Goal: Task Accomplishment & Management: Use online tool/utility

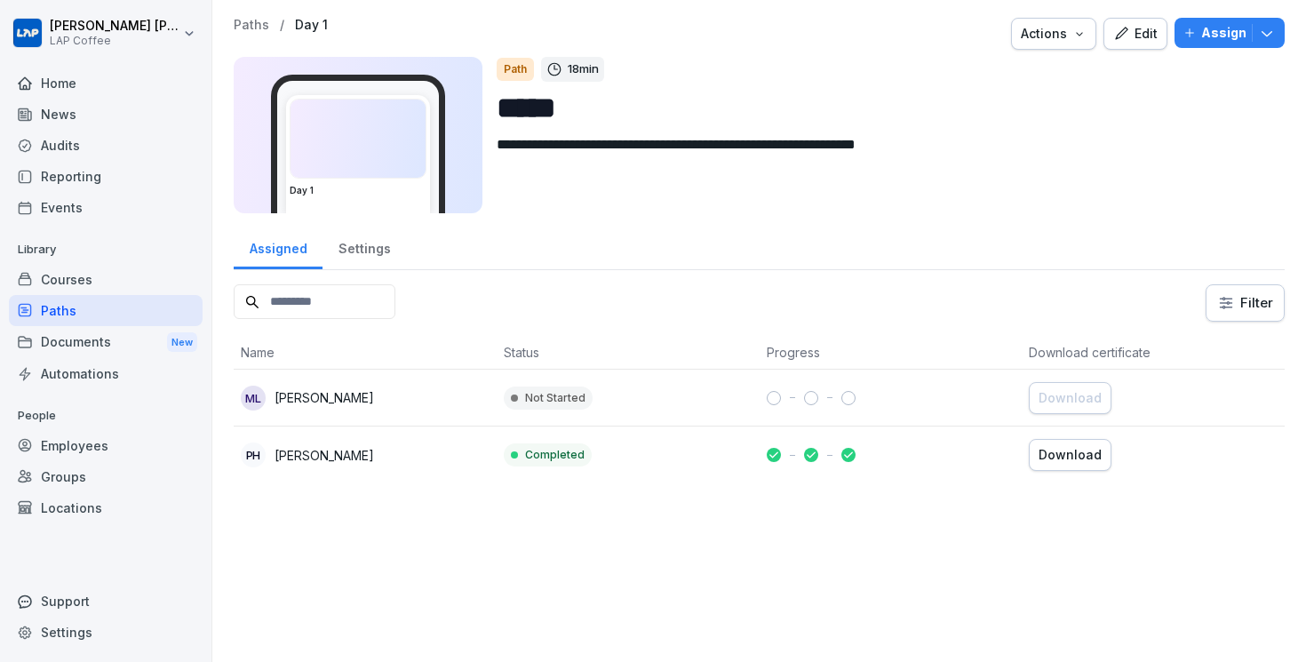
click at [1208, 40] on p "Assign" at bounding box center [1223, 33] width 45 height 20
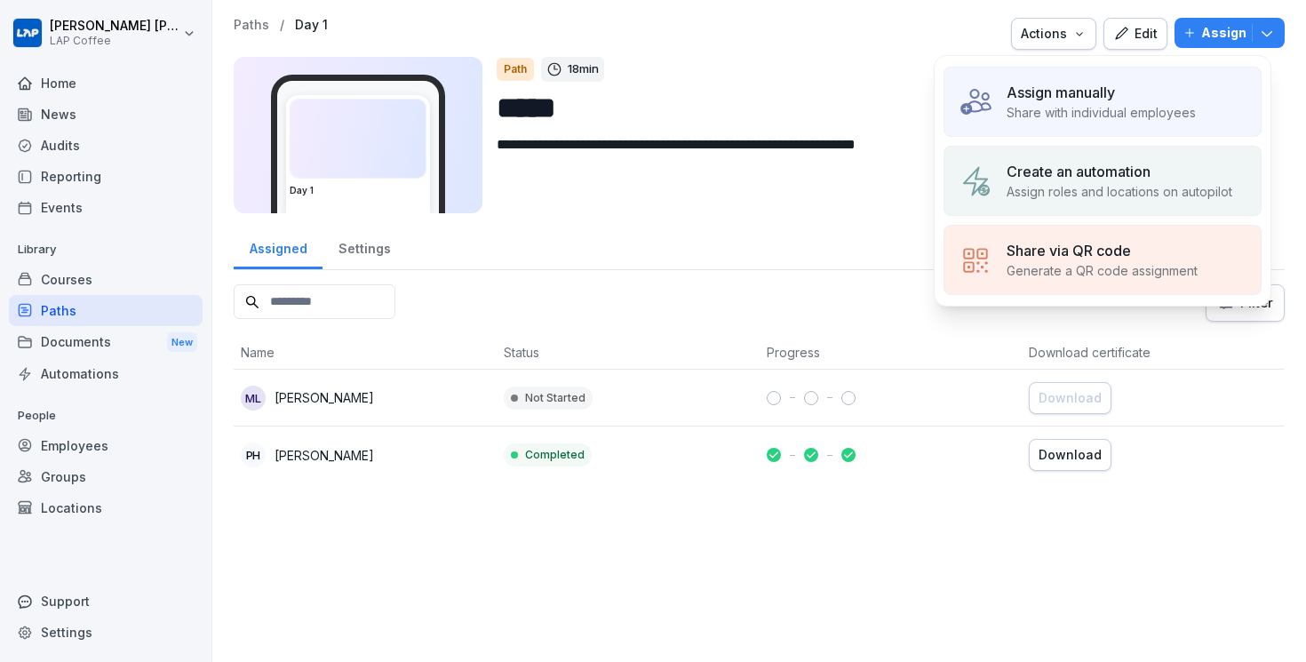
click at [1097, 99] on p "Assign manually" at bounding box center [1060, 92] width 108 height 21
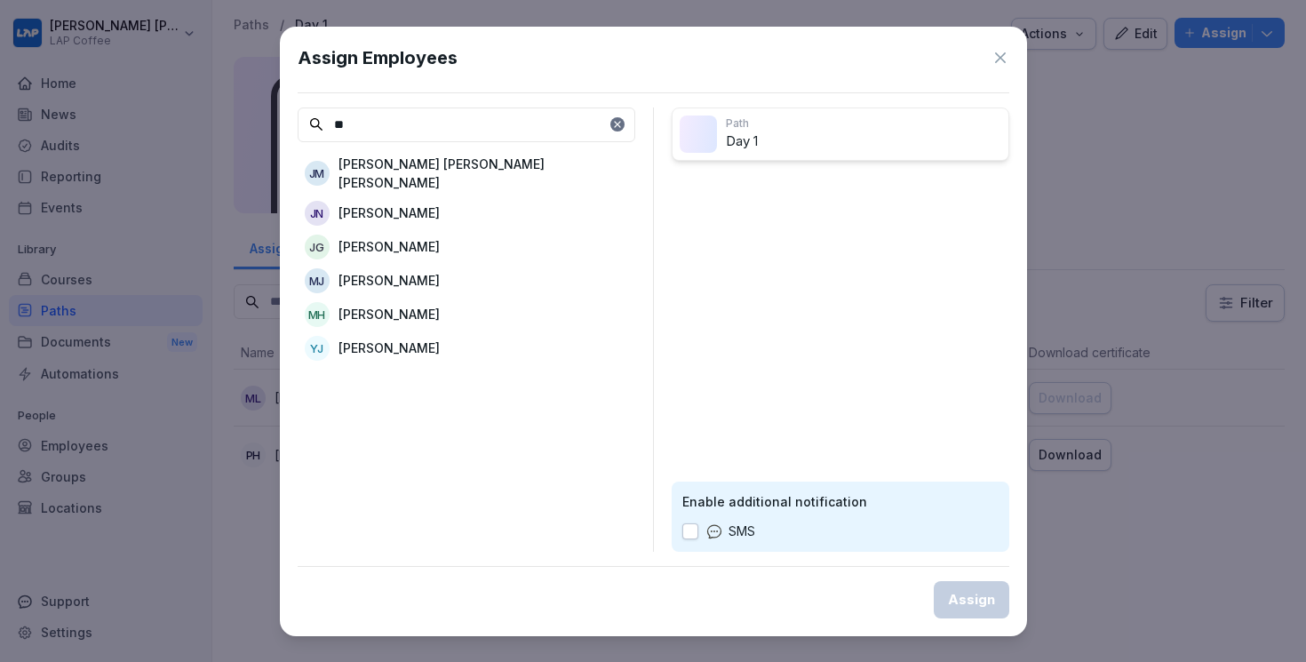
type input "**"
click at [456, 197] on div "[PERSON_NAME]" at bounding box center [467, 213] width 338 height 32
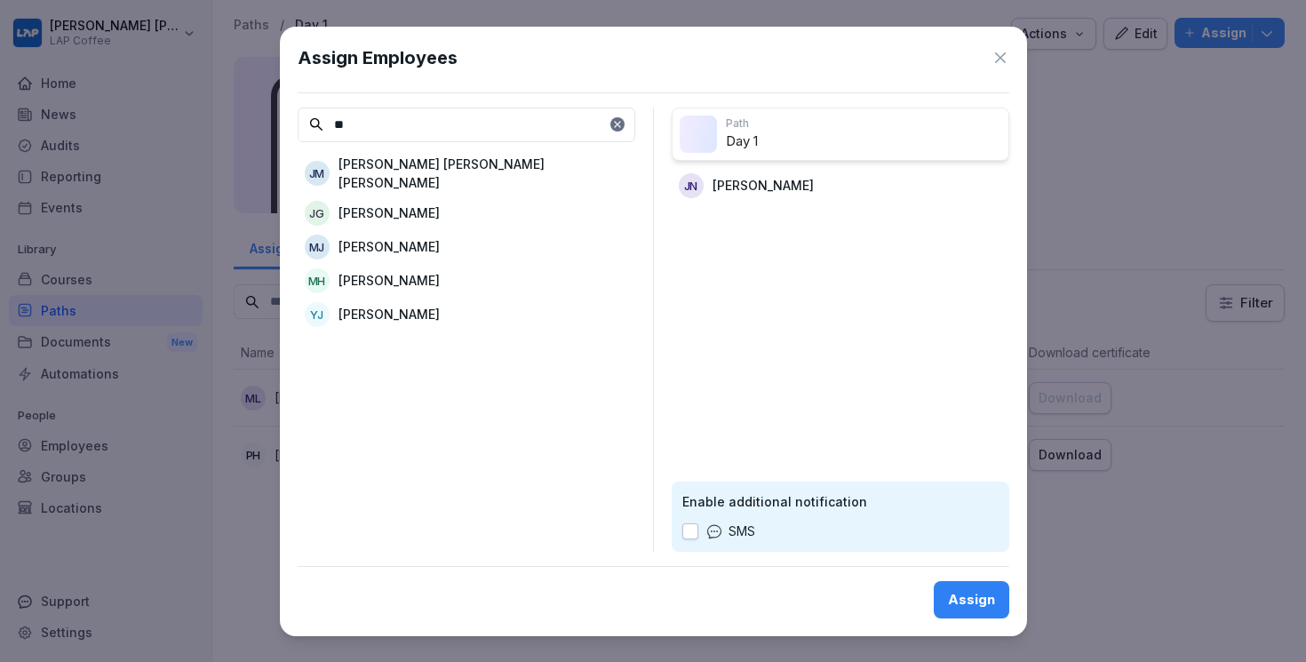
click at [456, 178] on div "[PERSON_NAME] [PERSON_NAME] [PERSON_NAME] [PERSON_NAME]" at bounding box center [467, 173] width 338 height 44
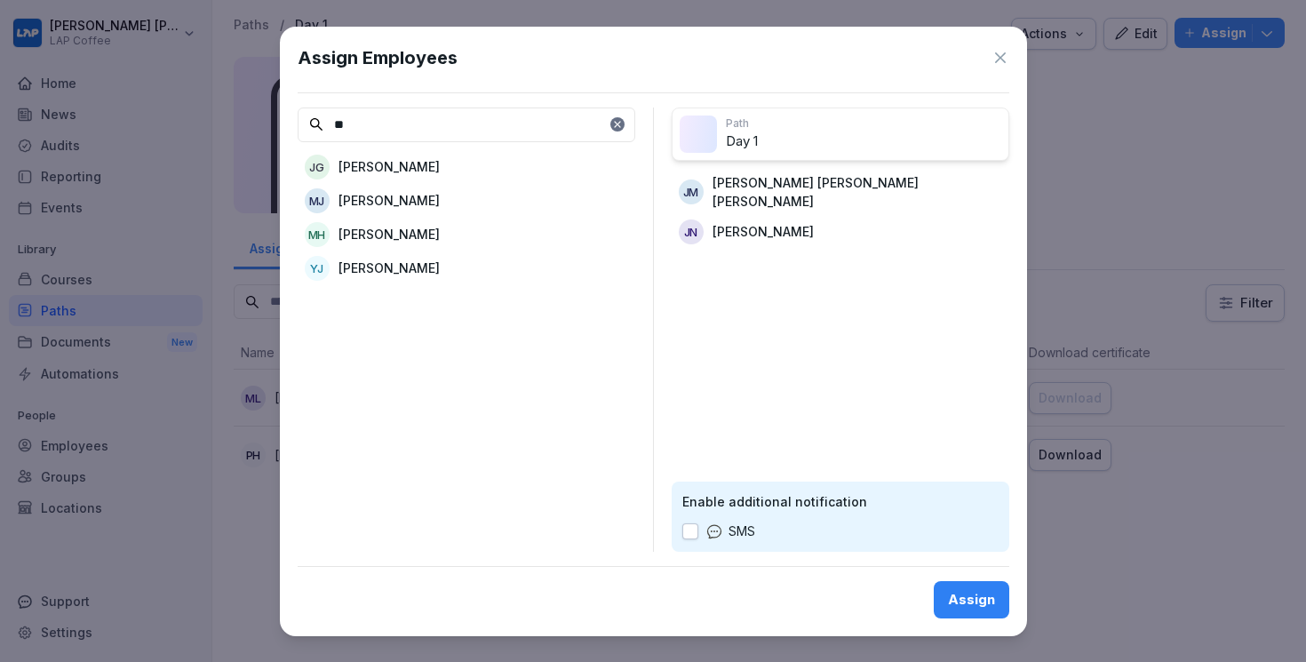
click at [782, 224] on p "[PERSON_NAME]" at bounding box center [762, 231] width 101 height 19
click at [956, 593] on div "Assign" at bounding box center [971, 600] width 47 height 20
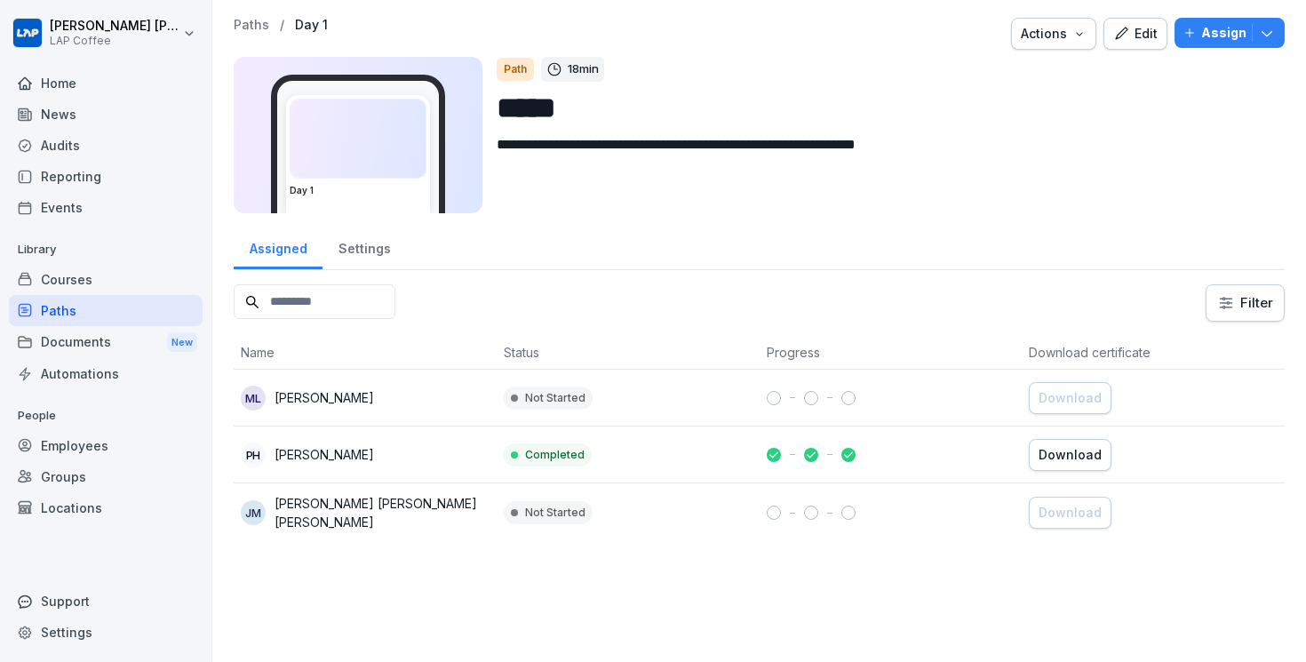
click at [86, 454] on div "Employees" at bounding box center [106, 445] width 194 height 31
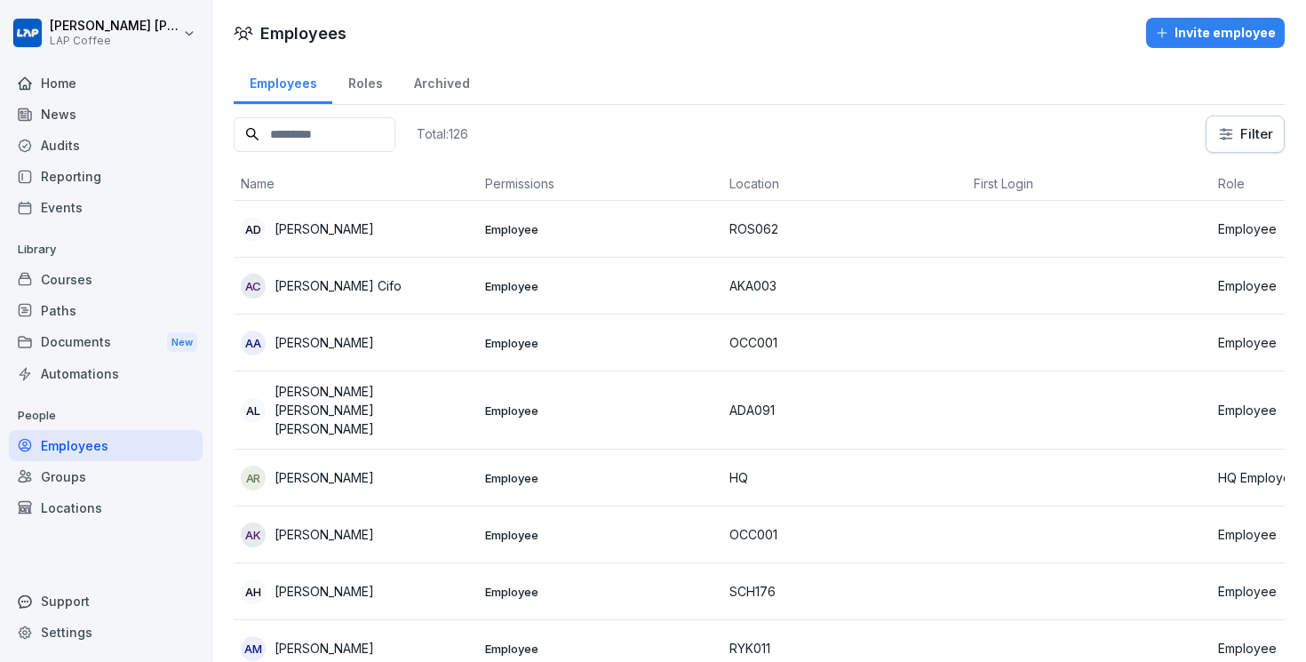
click at [316, 135] on input at bounding box center [315, 134] width 162 height 35
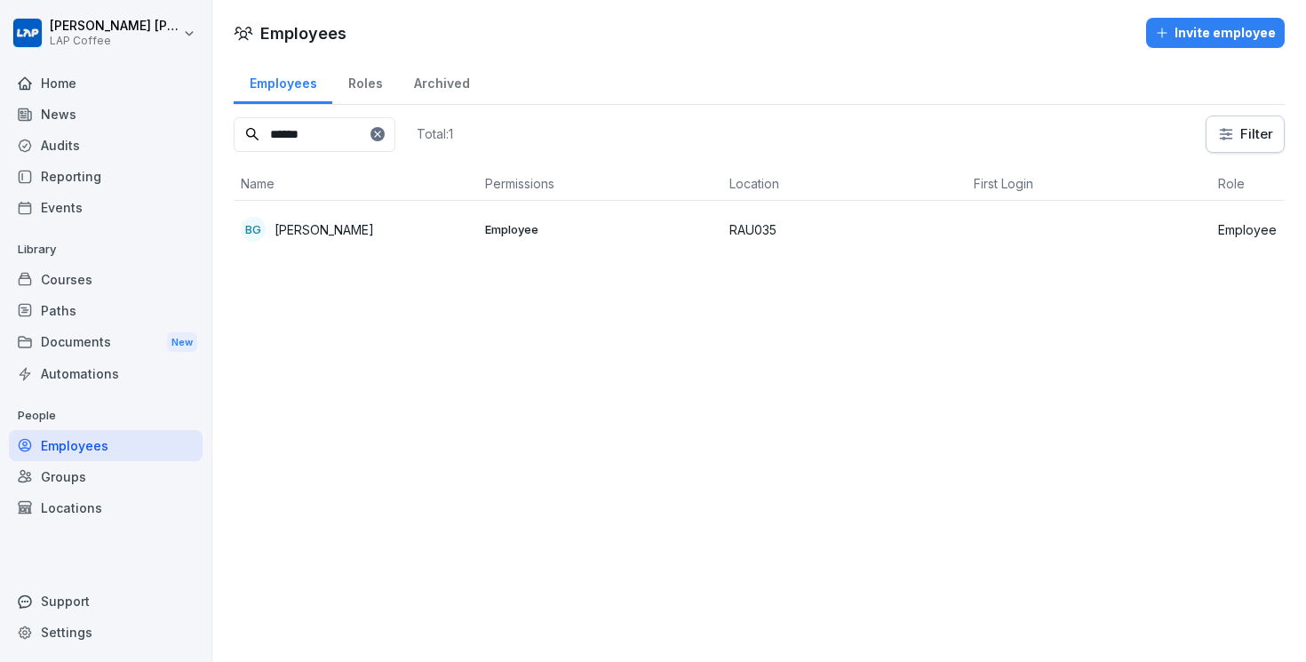
type input "******"
click at [347, 235] on p "[PERSON_NAME]" at bounding box center [323, 229] width 99 height 19
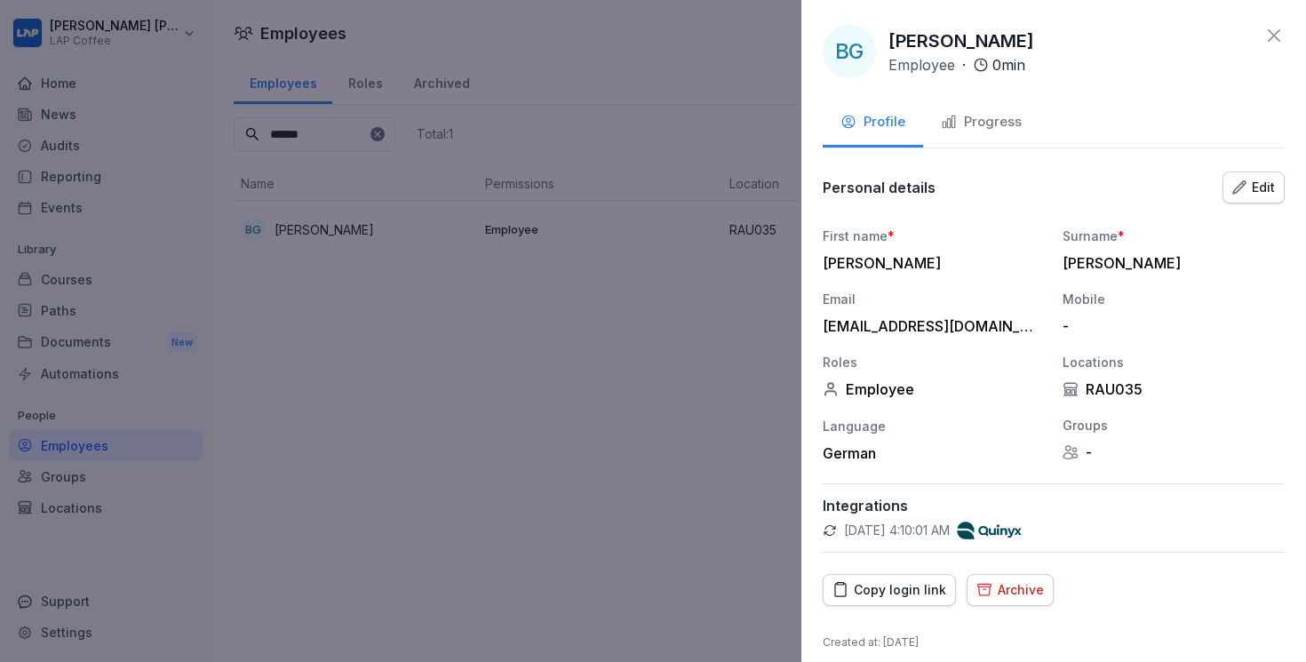
click at [861, 591] on div "Copy login link" at bounding box center [889, 590] width 114 height 20
